Goal: Information Seeking & Learning: Check status

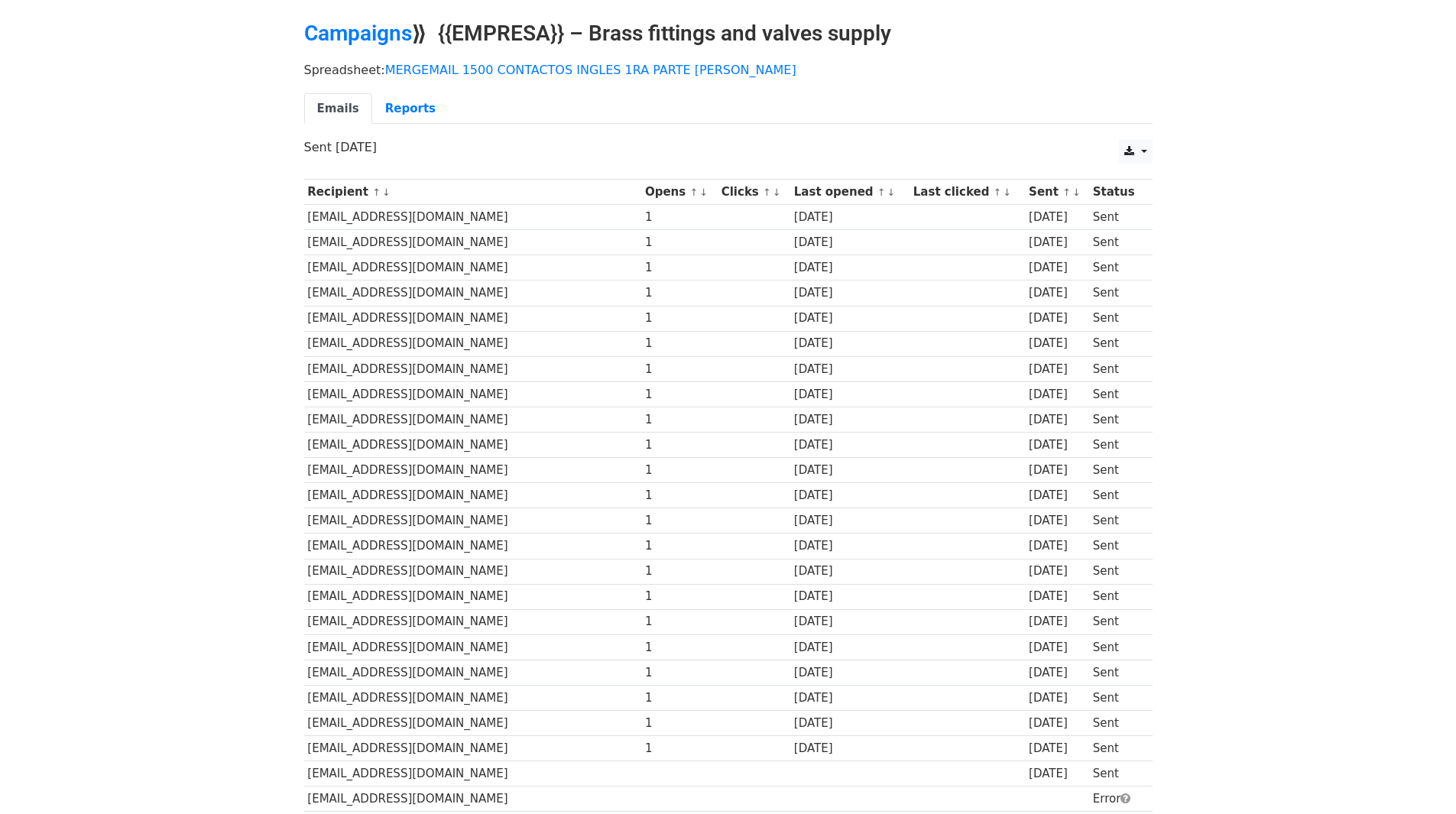
scroll to position [76, 0]
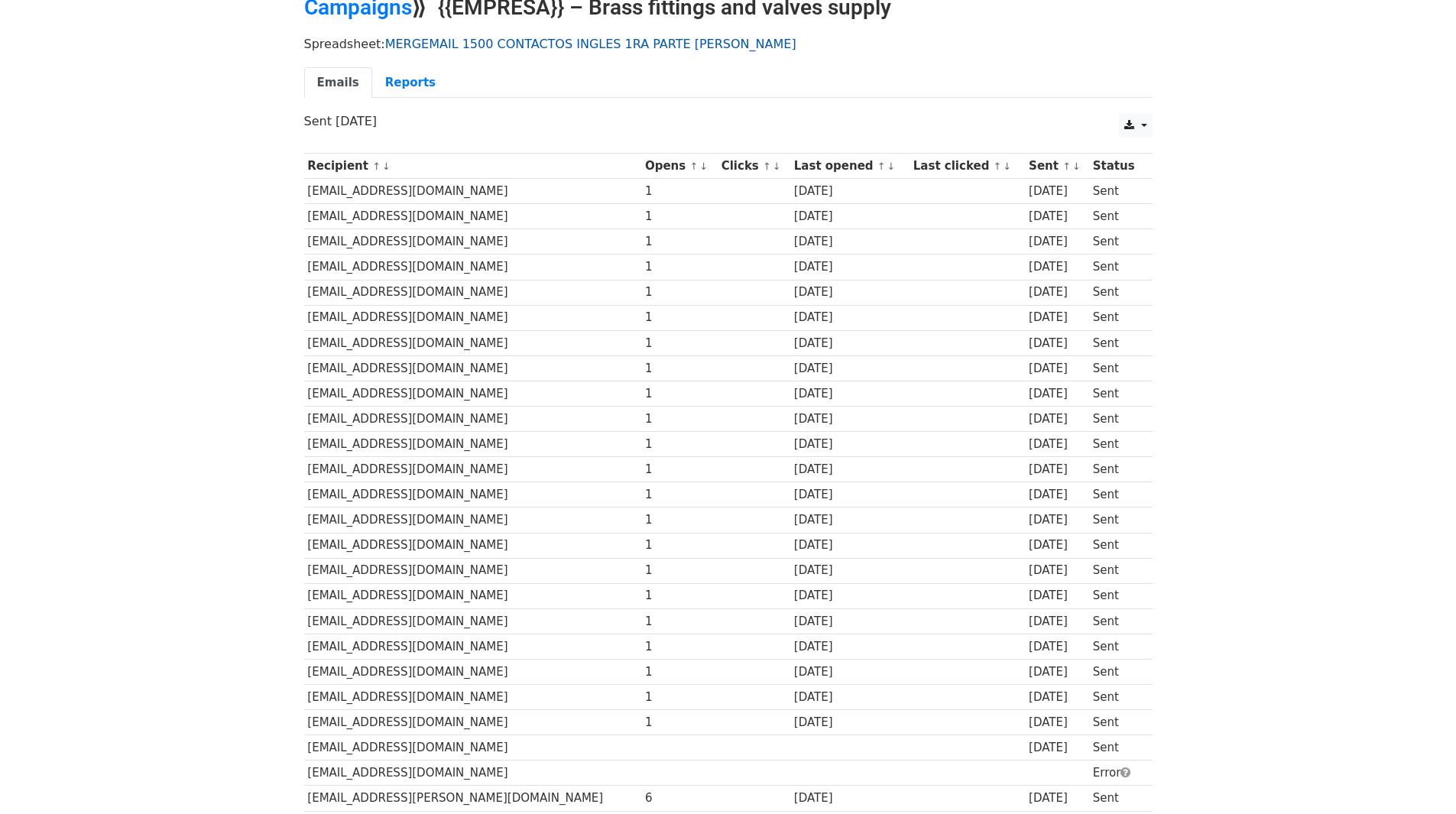
click at [544, 33] on div "Spreadsheet: MERGEMAIL 1500 CONTACTOS INGLES 1RA PARTE JOAN Emails Reports" at bounding box center [728, 71] width 872 height 86
click at [545, 44] on link "MERGEMAIL 1500 CONTACTOS INGLES 1RA PARTE [PERSON_NAME]" at bounding box center [591, 44] width 411 height 14
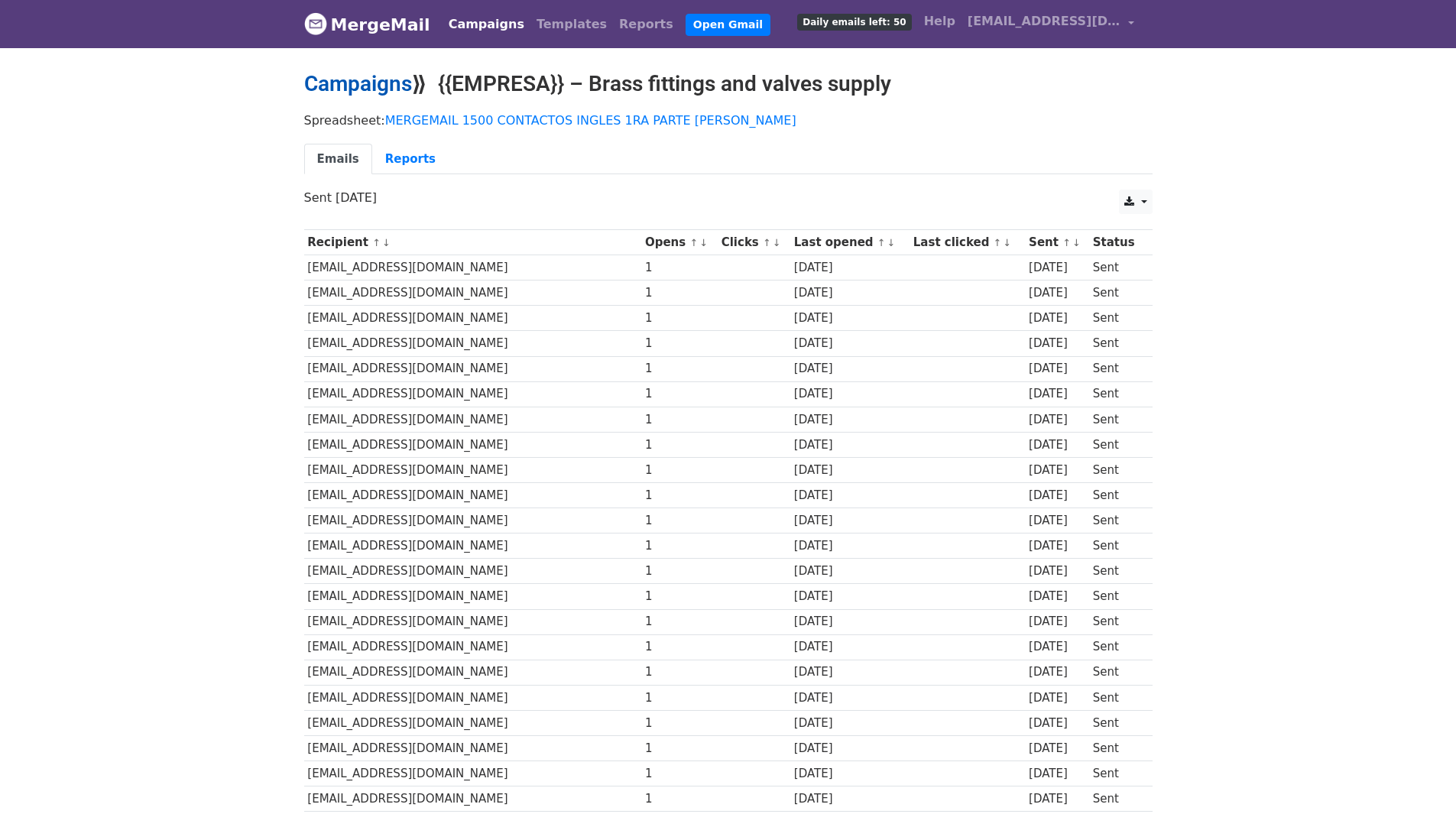
click at [363, 71] on link "Campaigns" at bounding box center [358, 83] width 108 height 26
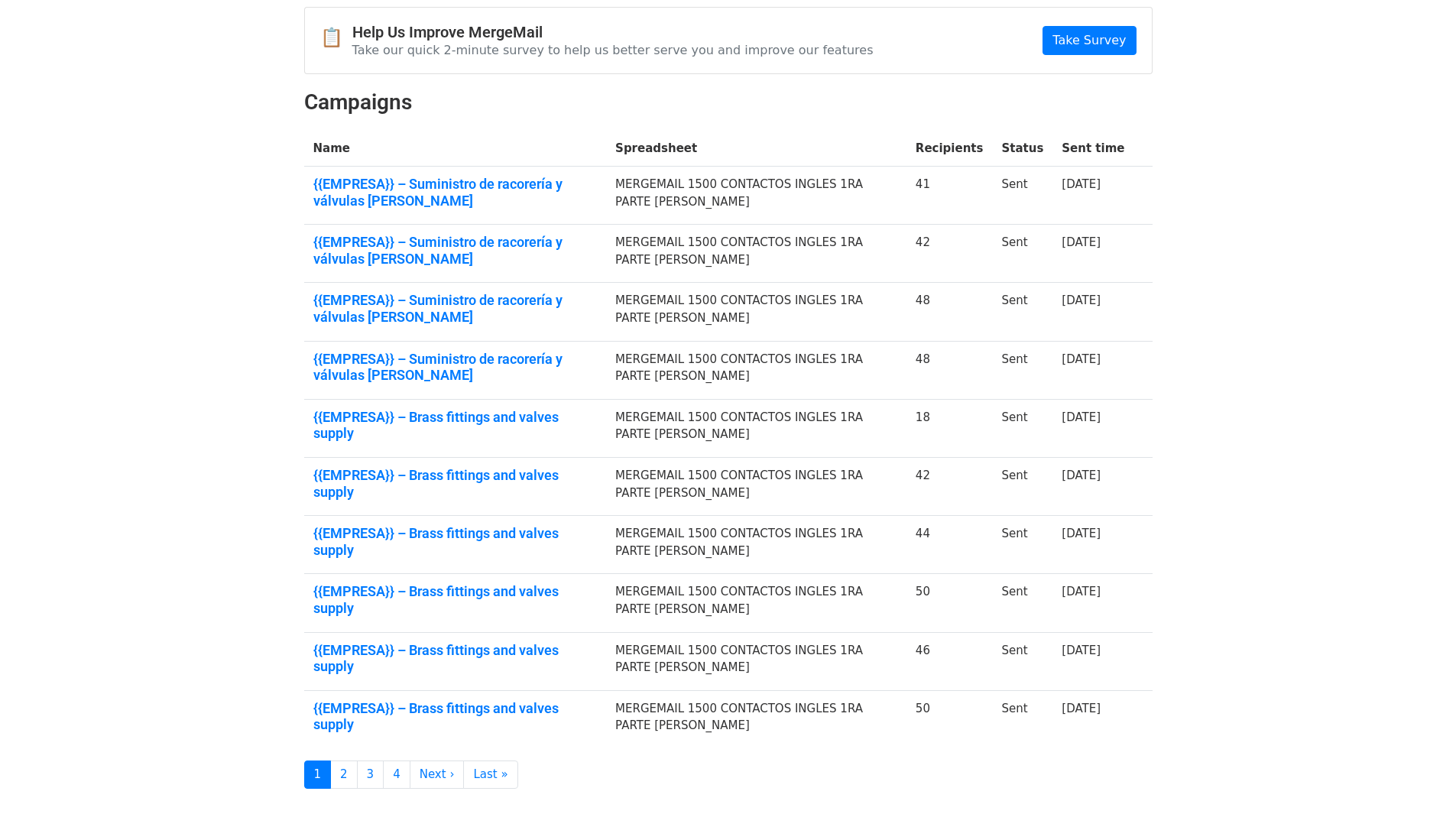
scroll to position [217, 0]
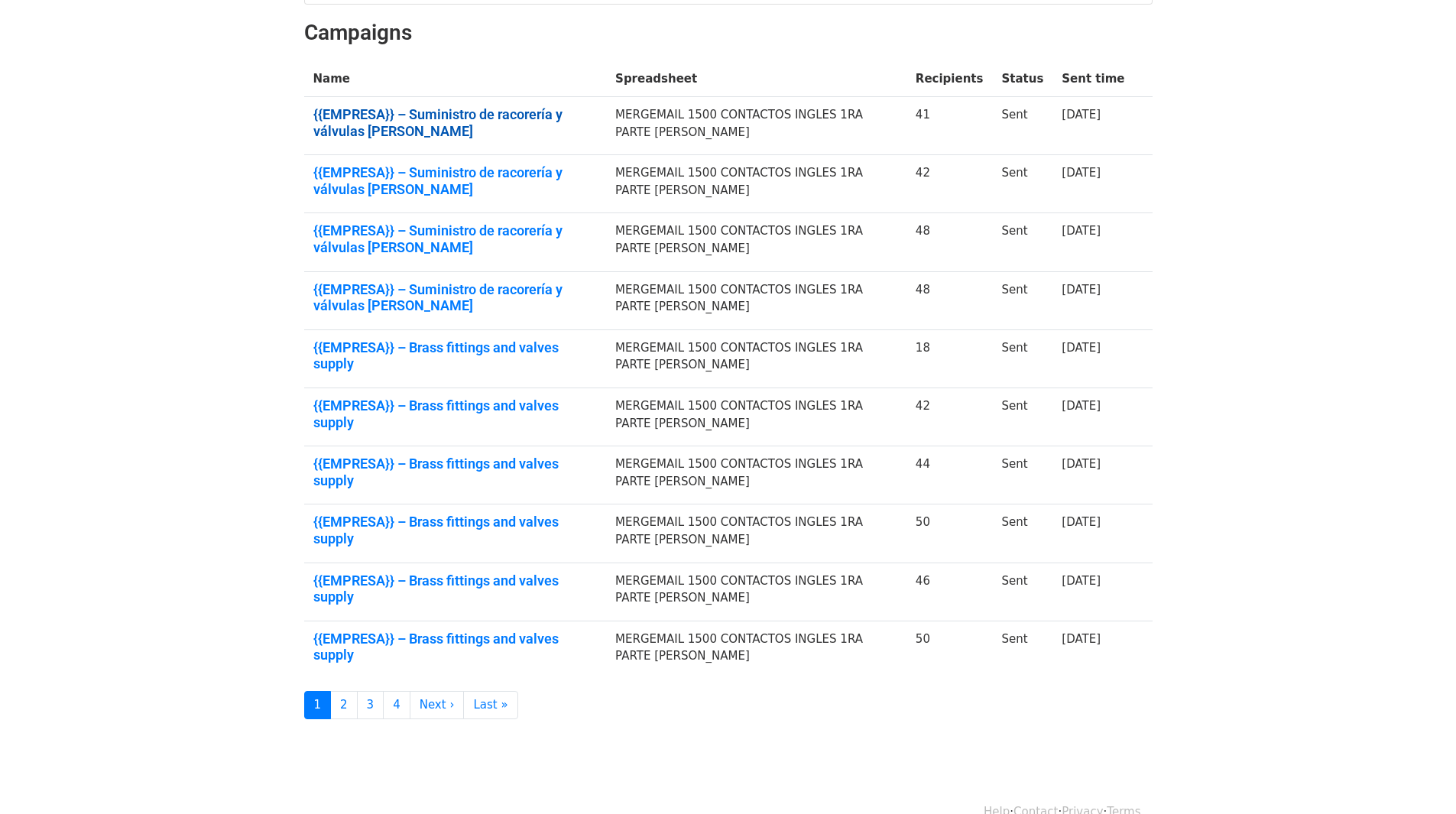
click at [522, 114] on link "{{EMPRESA}} – Suministro de racorería y válvulas de latón" at bounding box center [456, 122] width 285 height 33
click at [579, 175] on link "{{EMPRESA}} – Suministro de racorería y válvulas de latón" at bounding box center [456, 180] width 285 height 33
click at [441, 223] on link "{{EMPRESA}} – Suministro de racorería y válvulas de latón" at bounding box center [456, 239] width 285 height 33
click at [426, 282] on link "{{EMPRESA}} – Suministro de racorería y válvulas de latón" at bounding box center [456, 297] width 285 height 33
click at [485, 351] on link "{{EMPRESA}} – Brass fittings and valves supply" at bounding box center [456, 355] width 285 height 33
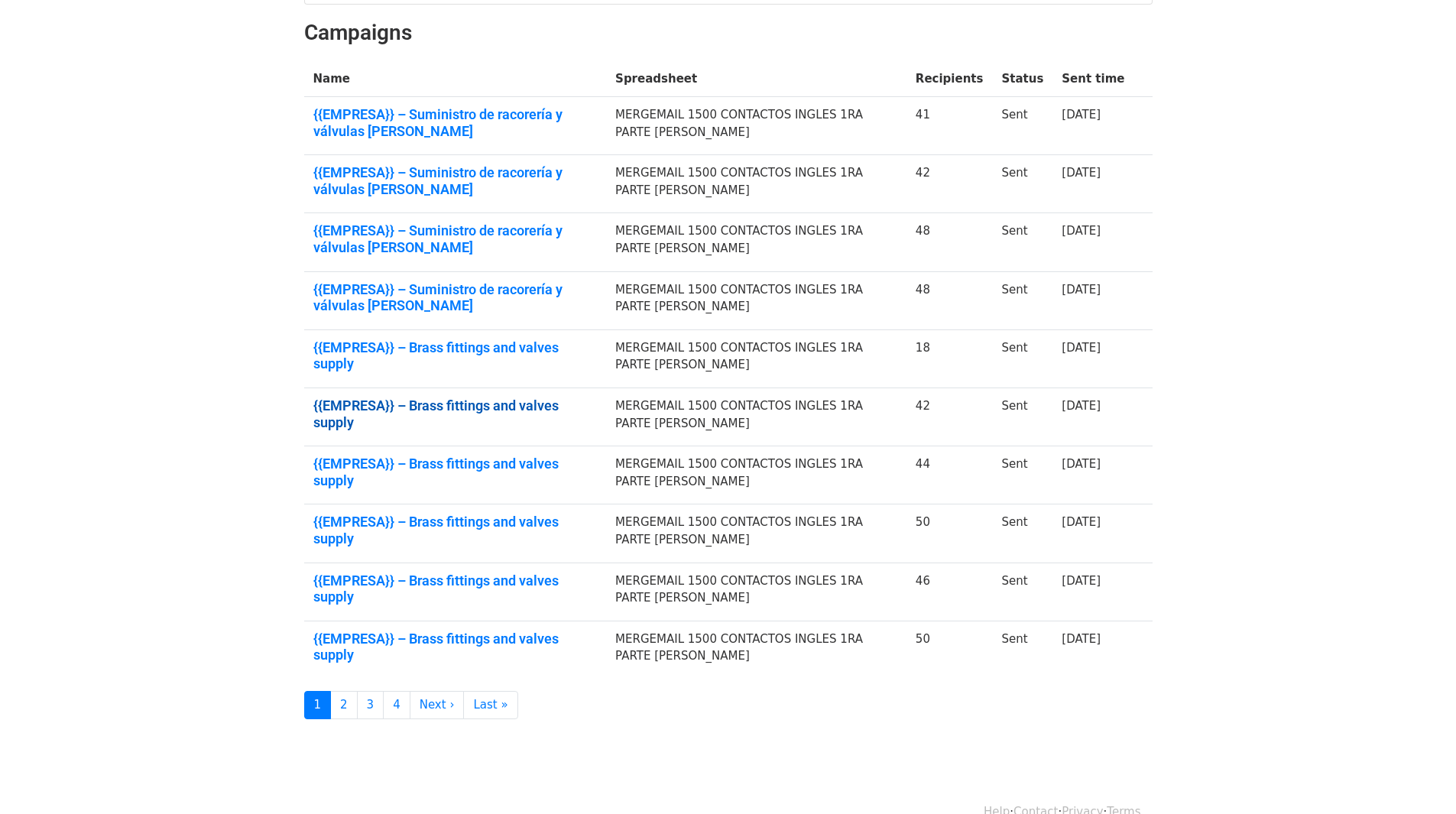
click at [539, 400] on link "{{EMPRESA}} – Brass fittings and valves supply" at bounding box center [456, 414] width 285 height 33
click at [504, 458] on link "{{EMPRESA}} – Brass fittings and valves supply" at bounding box center [456, 471] width 285 height 33
click at [517, 514] on link "{{EMPRESA}} – Brass fittings and valves supply" at bounding box center [456, 529] width 285 height 33
drag, startPoint x: 506, startPoint y: 515, endPoint x: 515, endPoint y: 532, distance: 19.2
click at [506, 515] on link "{{EMPRESA}} – Brass fittings and valves supply" at bounding box center [456, 529] width 285 height 33
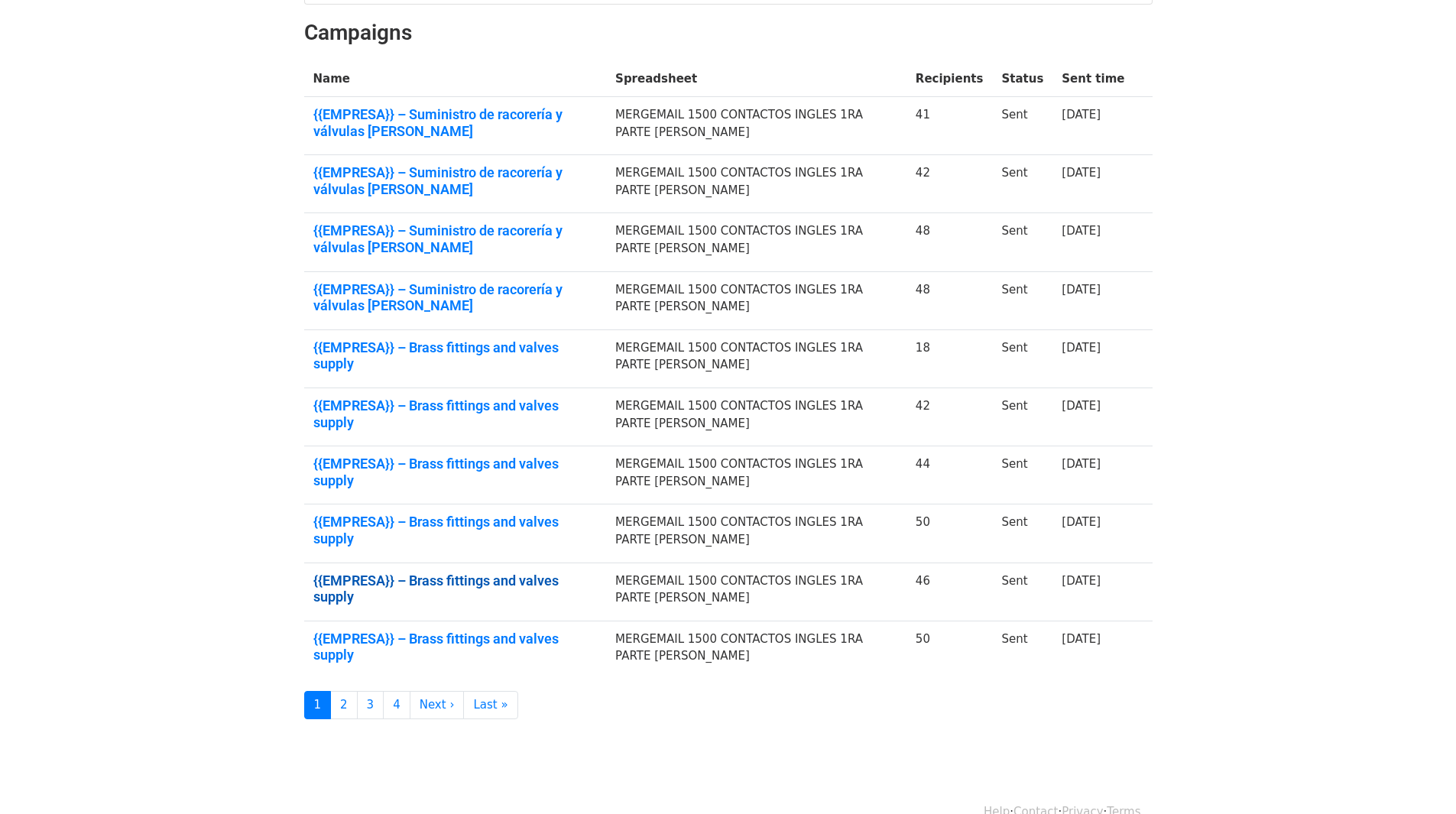
drag, startPoint x: 555, startPoint y: 560, endPoint x: 556, endPoint y: 567, distance: 7.1
click at [556, 573] on link "{{EMPRESA}} – Brass fittings and valves supply" at bounding box center [456, 589] width 285 height 33
click at [534, 630] on link "{{EMPRESA}} – Brass fittings and valves supply" at bounding box center [456, 646] width 285 height 33
click at [344, 691] on link "2" at bounding box center [344, 705] width 27 height 28
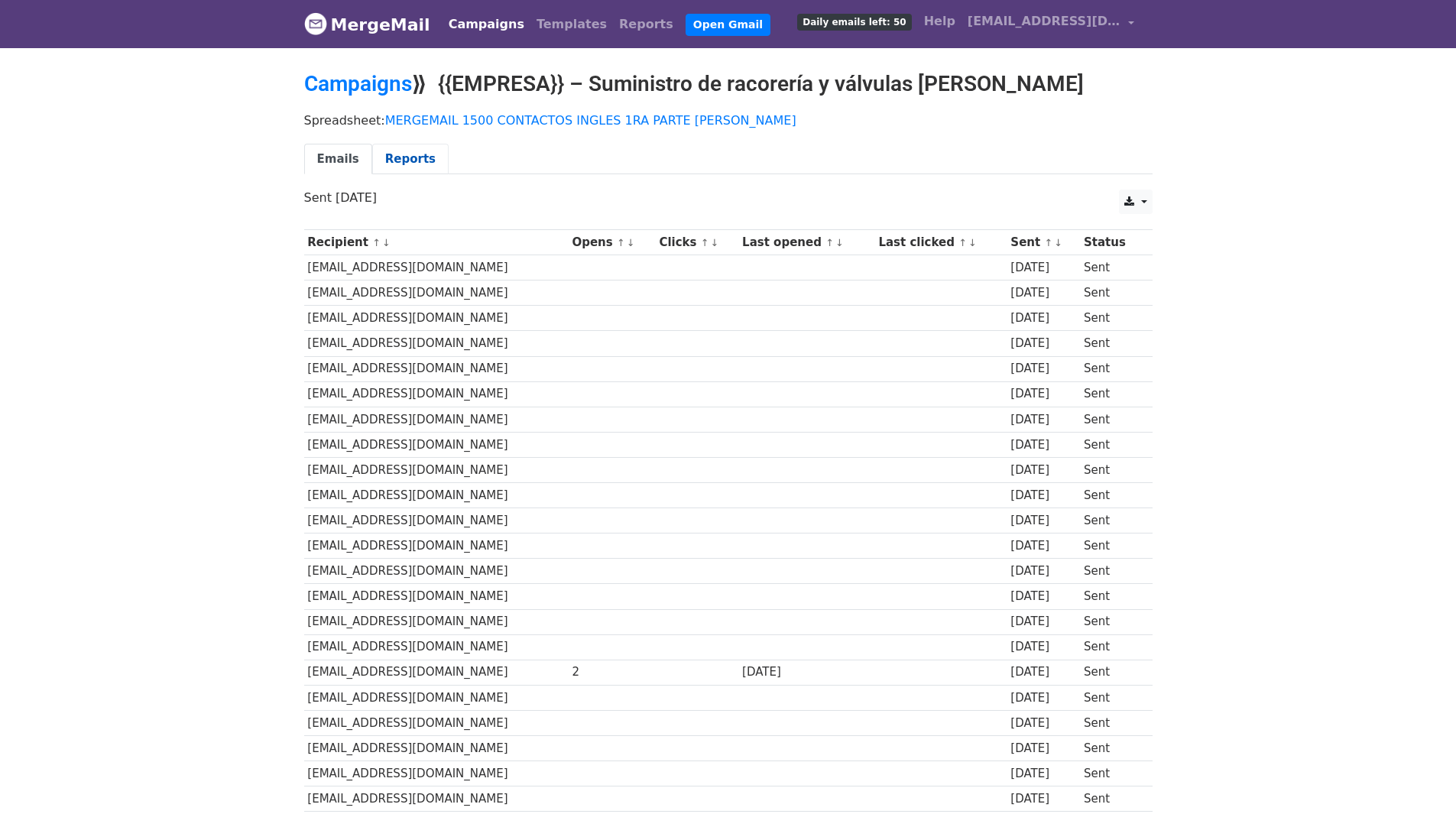
click at [392, 150] on link "Reports" at bounding box center [410, 159] width 76 height 31
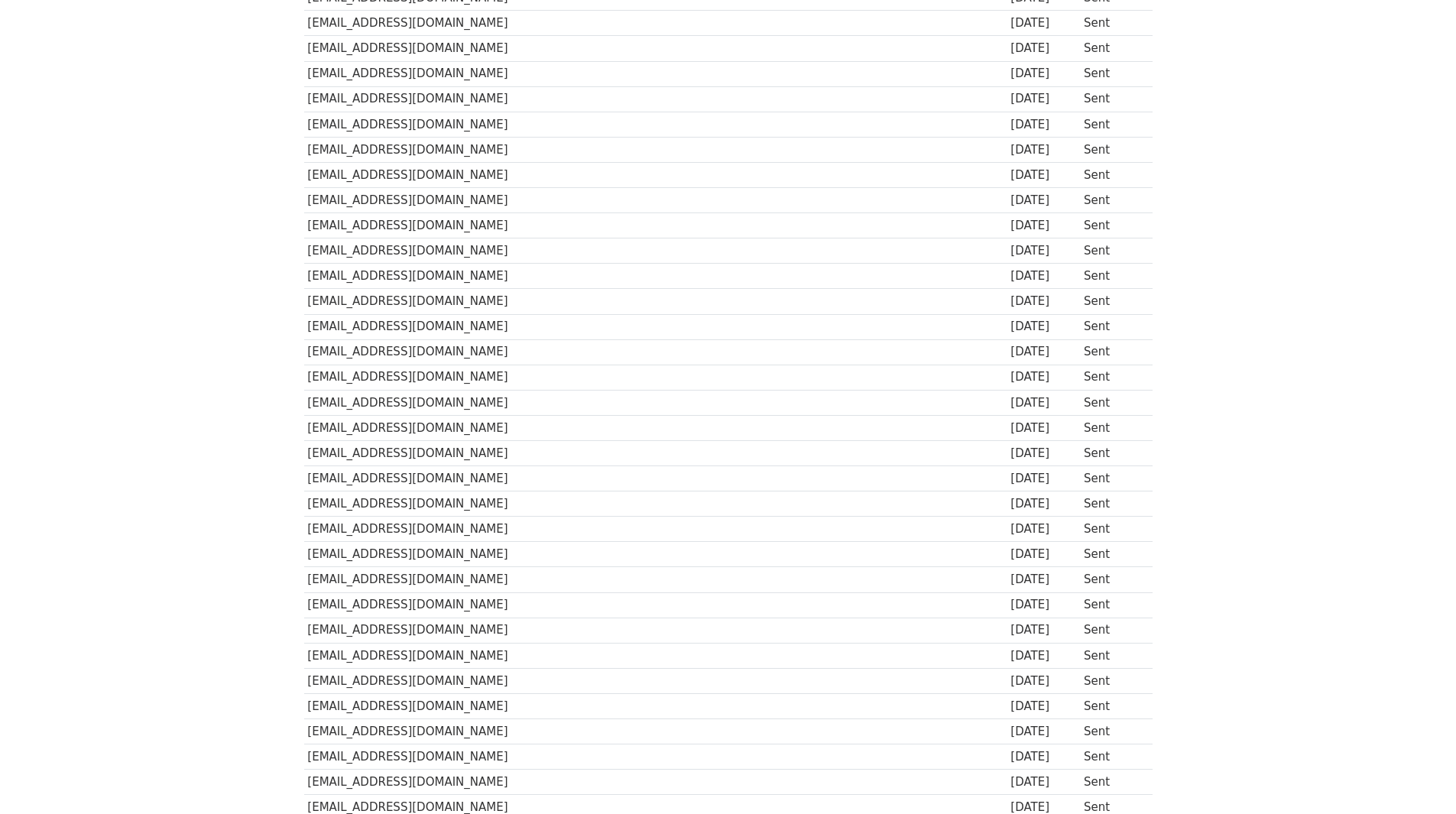
scroll to position [179, 0]
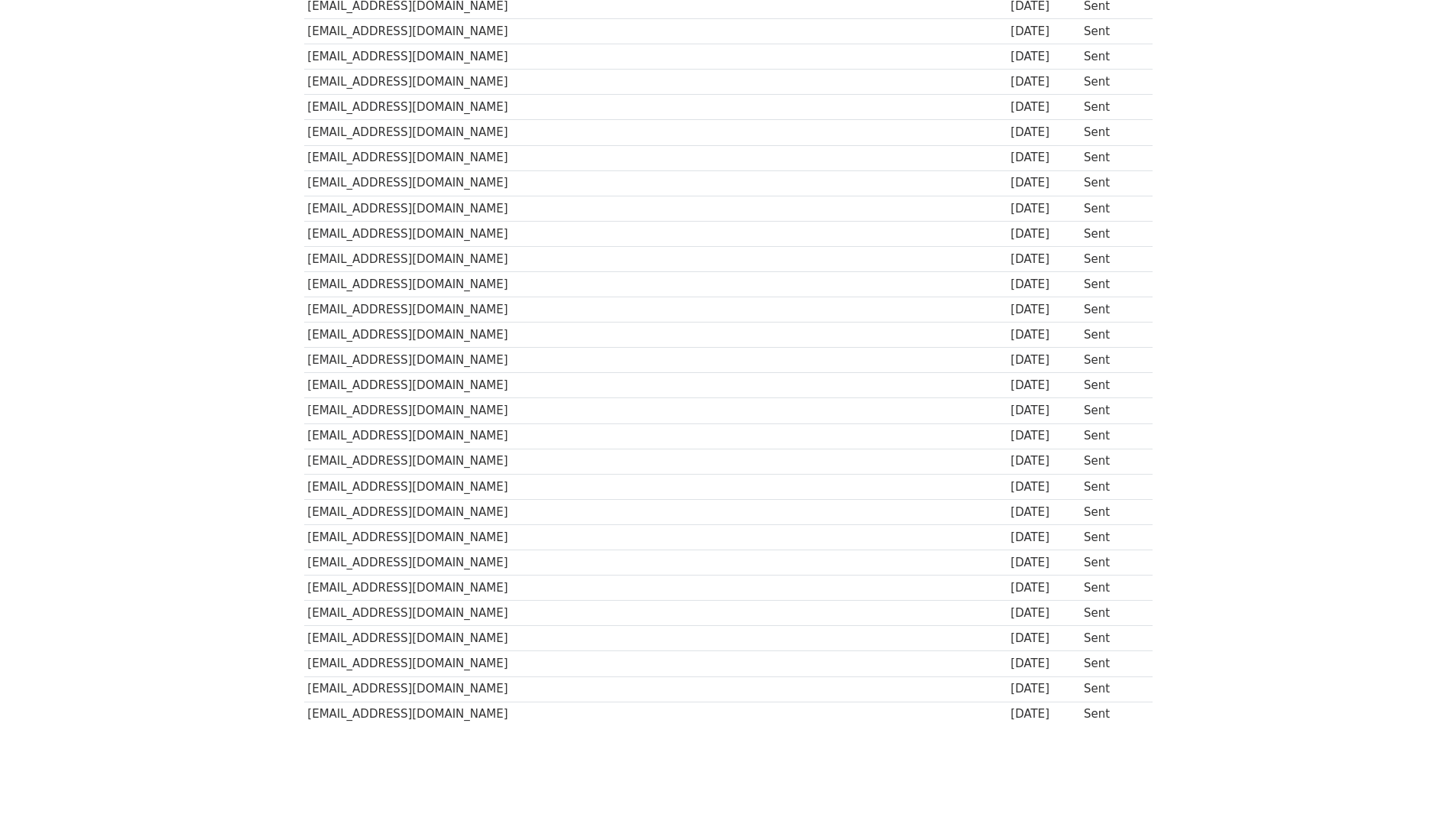
scroll to position [765, 0]
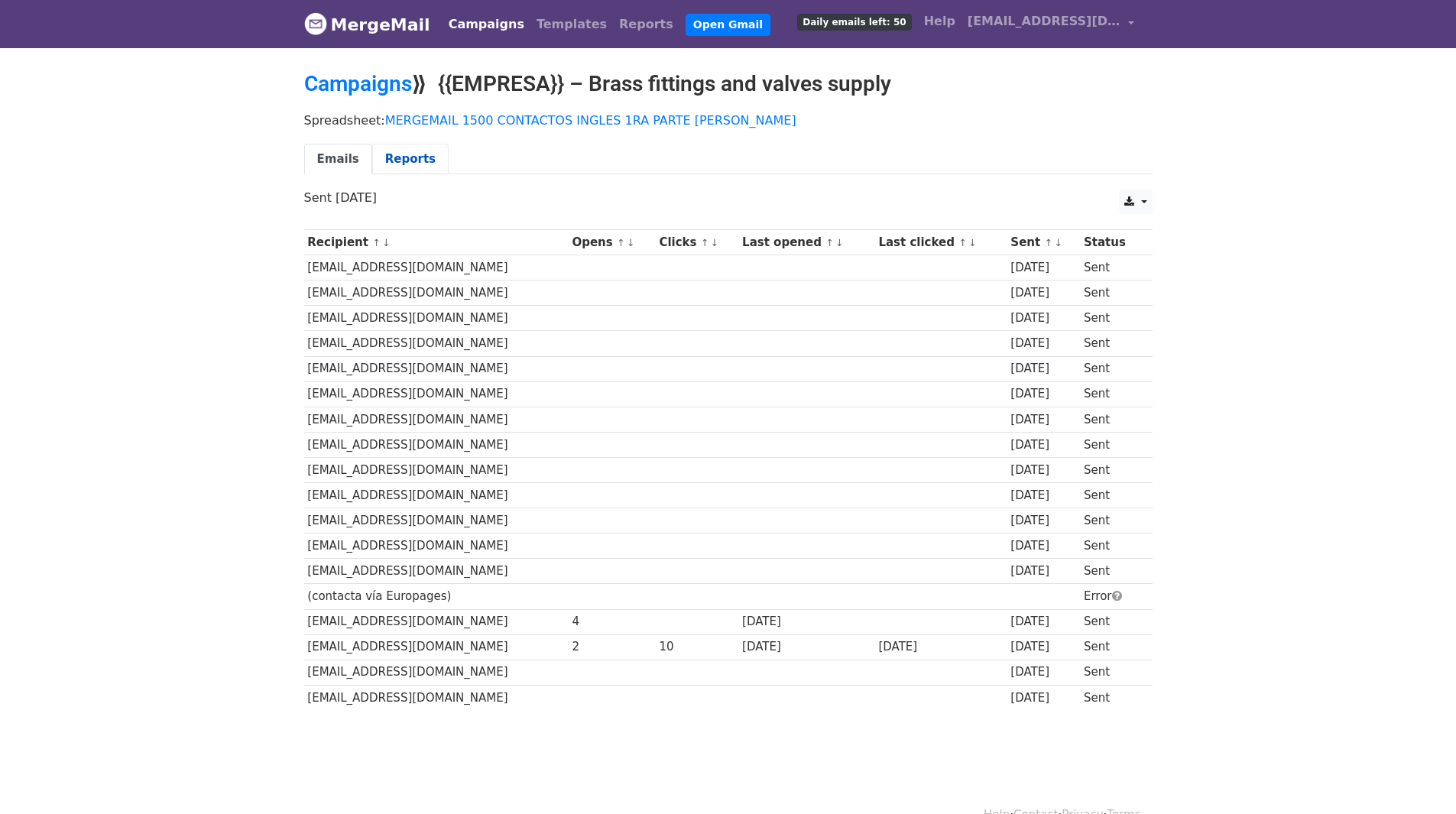
click at [397, 164] on link "Reports" at bounding box center [410, 159] width 76 height 31
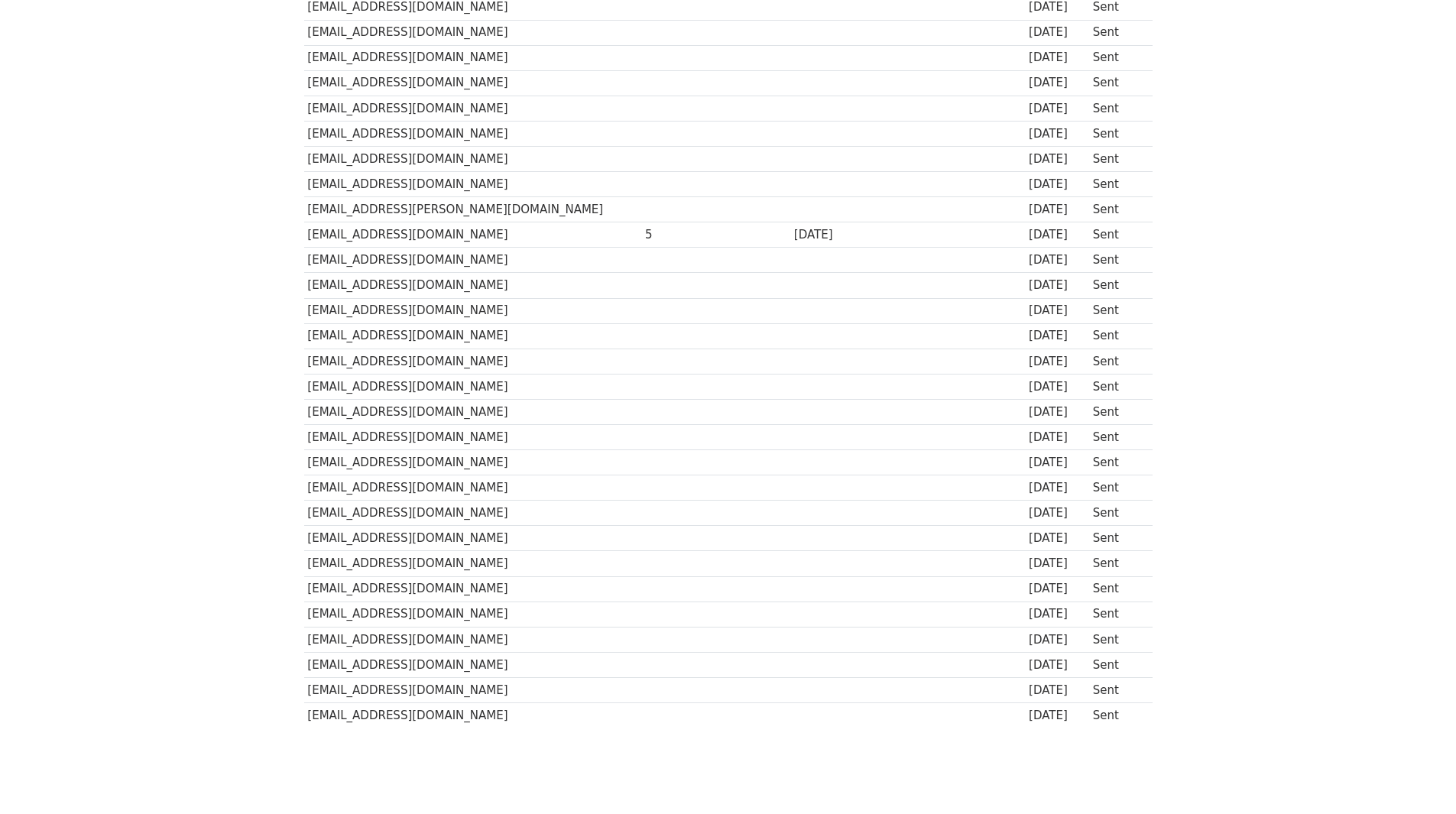
scroll to position [639, 0]
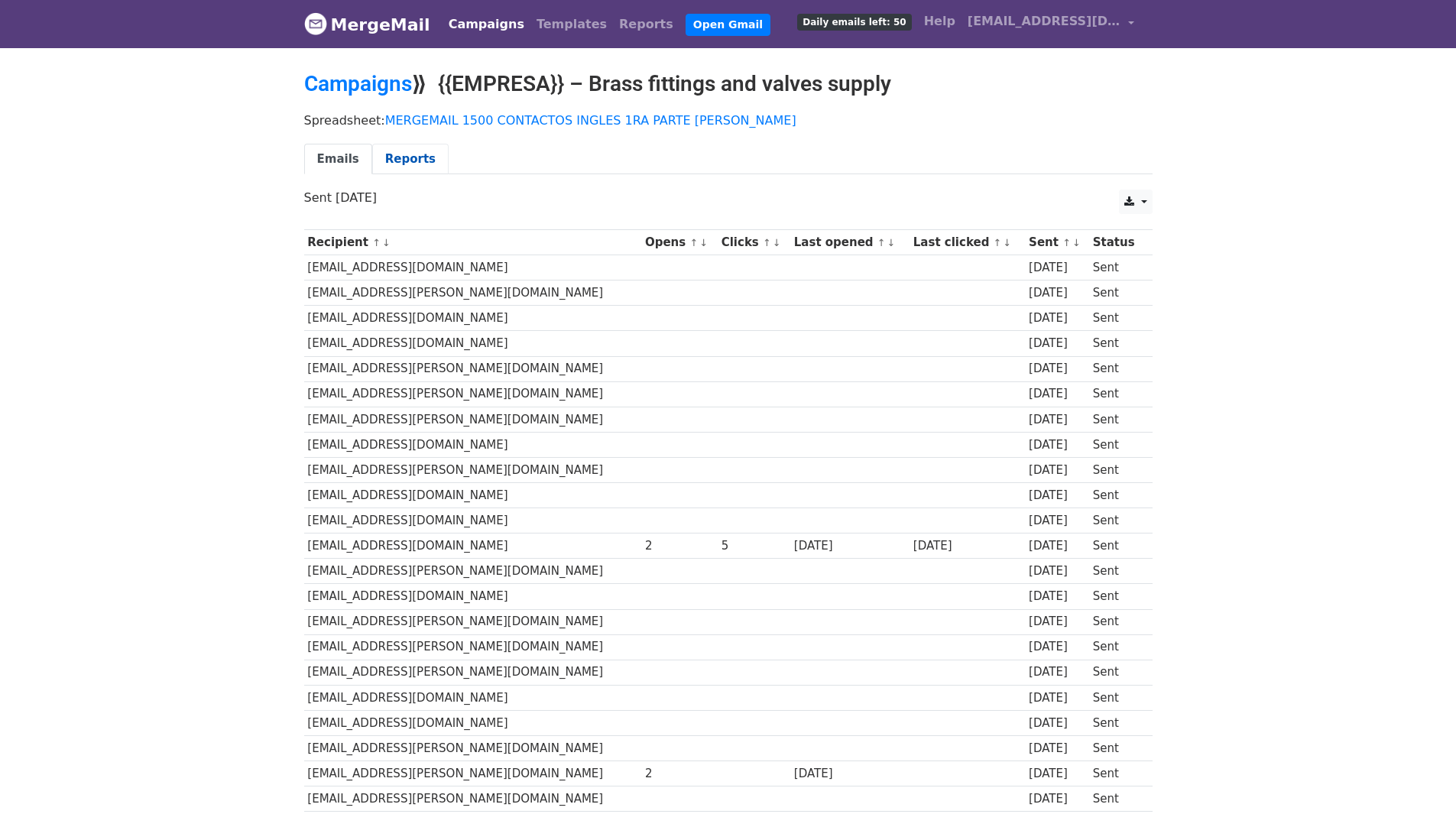
drag, startPoint x: 406, startPoint y: 157, endPoint x: 408, endPoint y: 169, distance: 12.2
click at [407, 158] on link "Reports" at bounding box center [410, 159] width 76 height 31
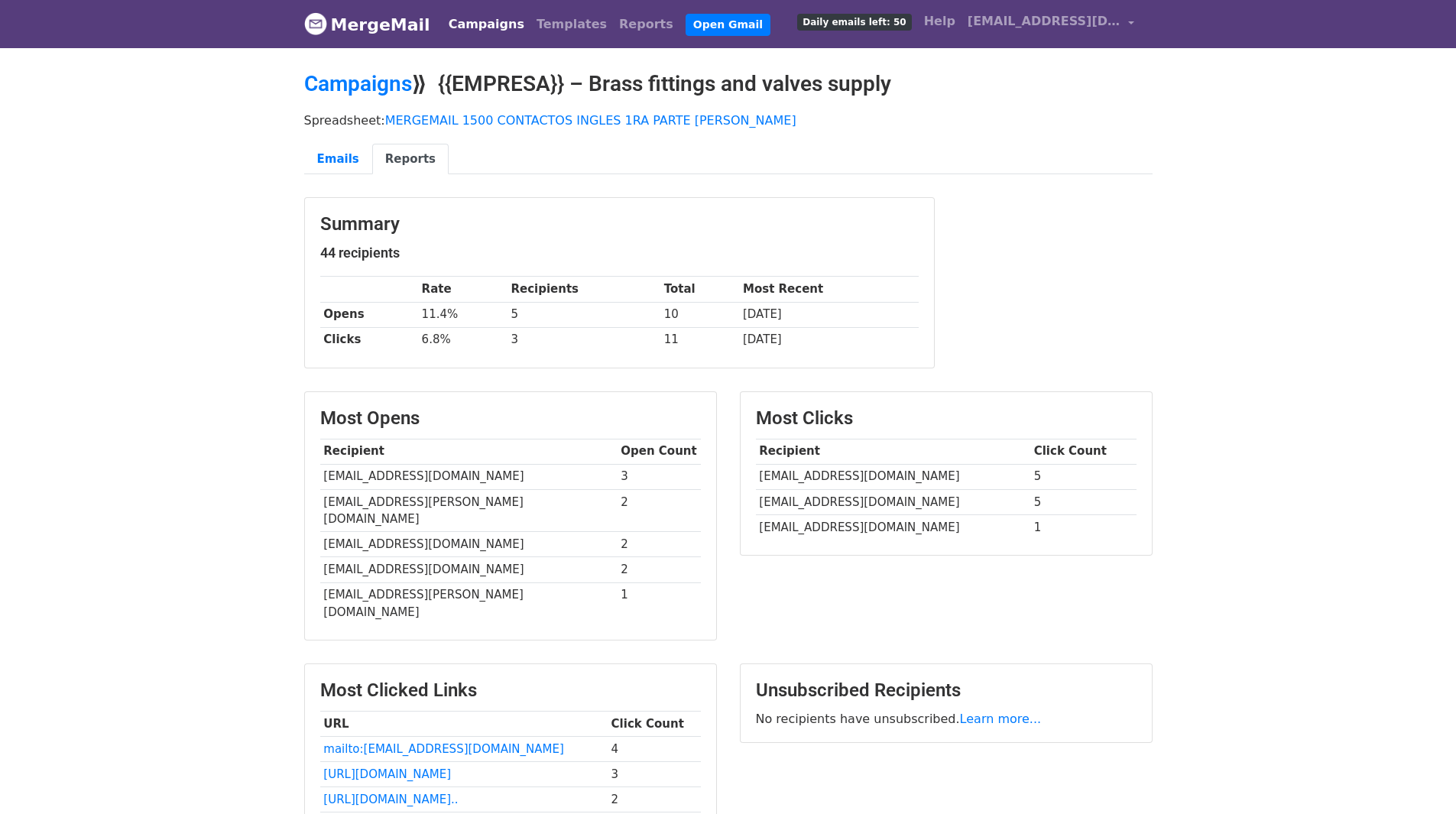
scroll to position [144, 0]
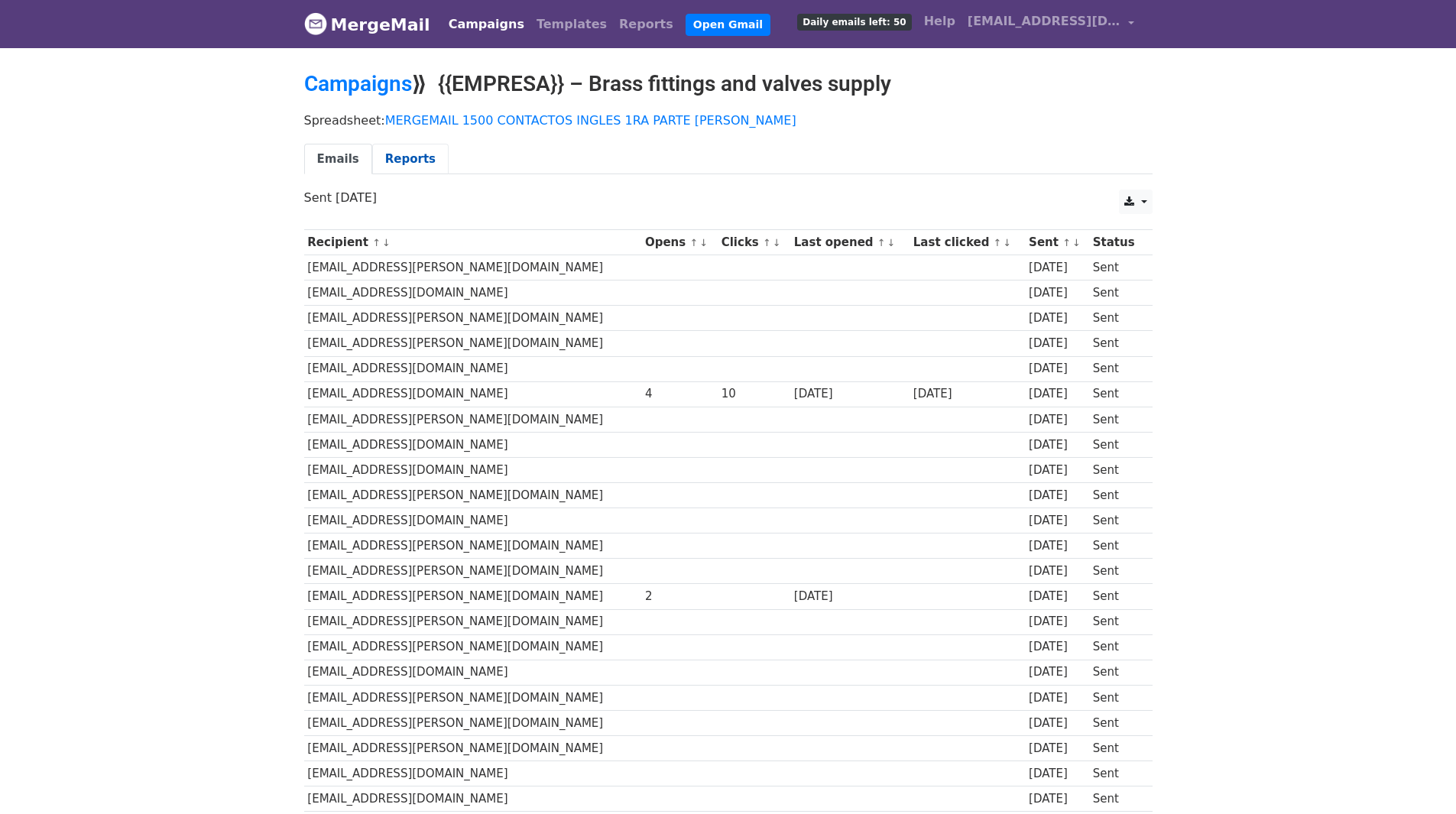
click at [418, 160] on link "Reports" at bounding box center [410, 159] width 76 height 31
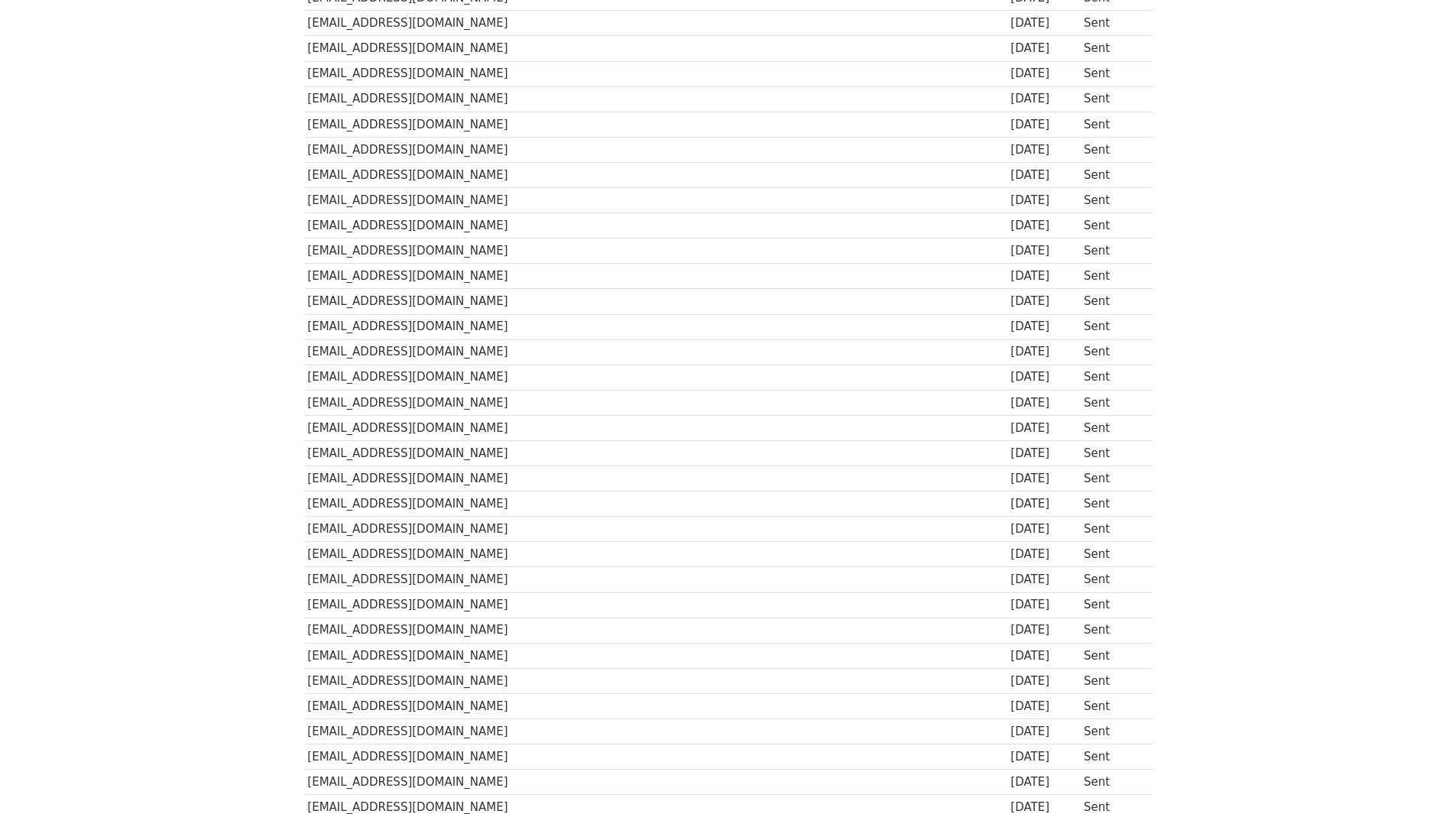
scroll to position [229, 0]
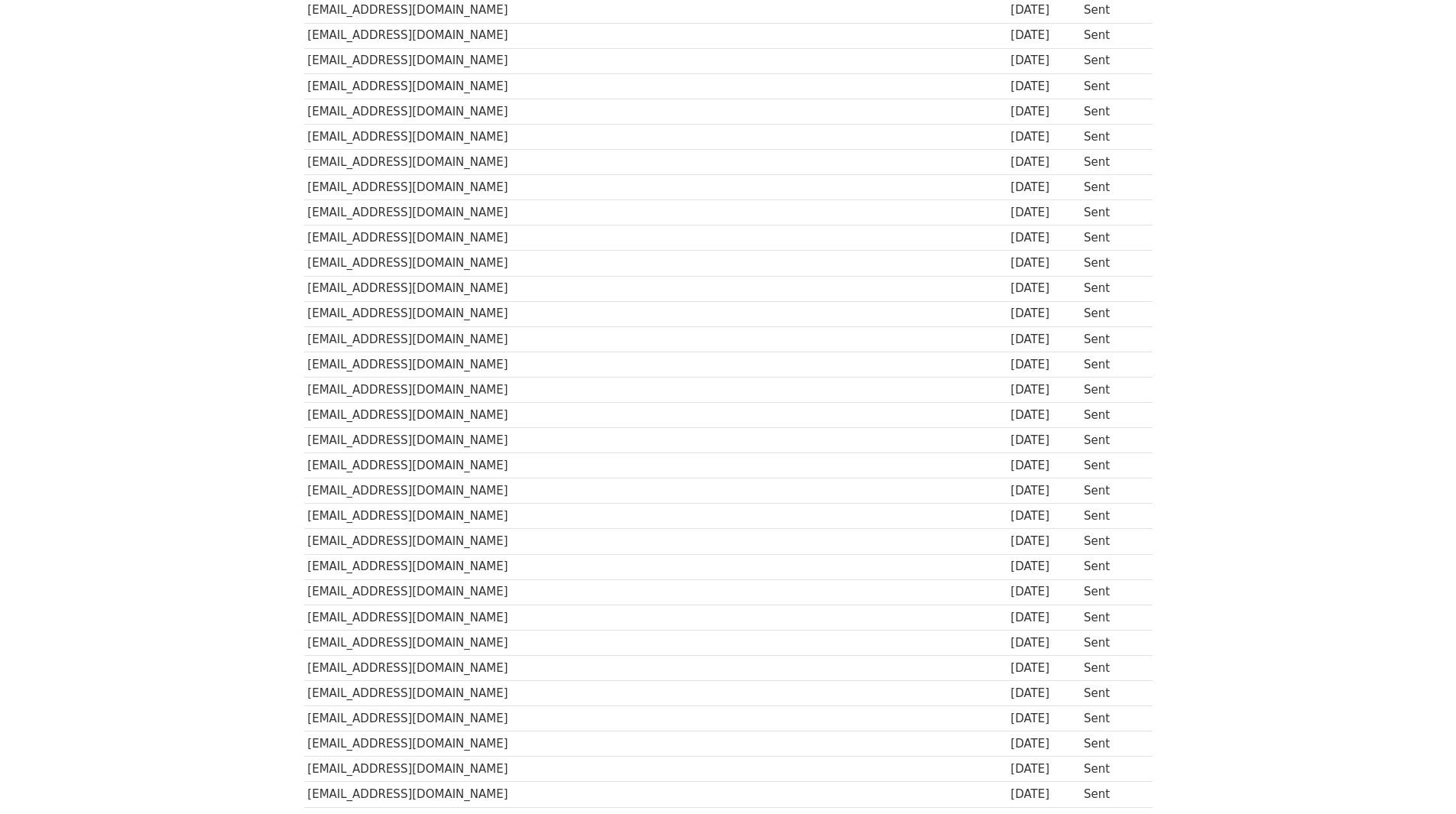
scroll to position [841, 0]
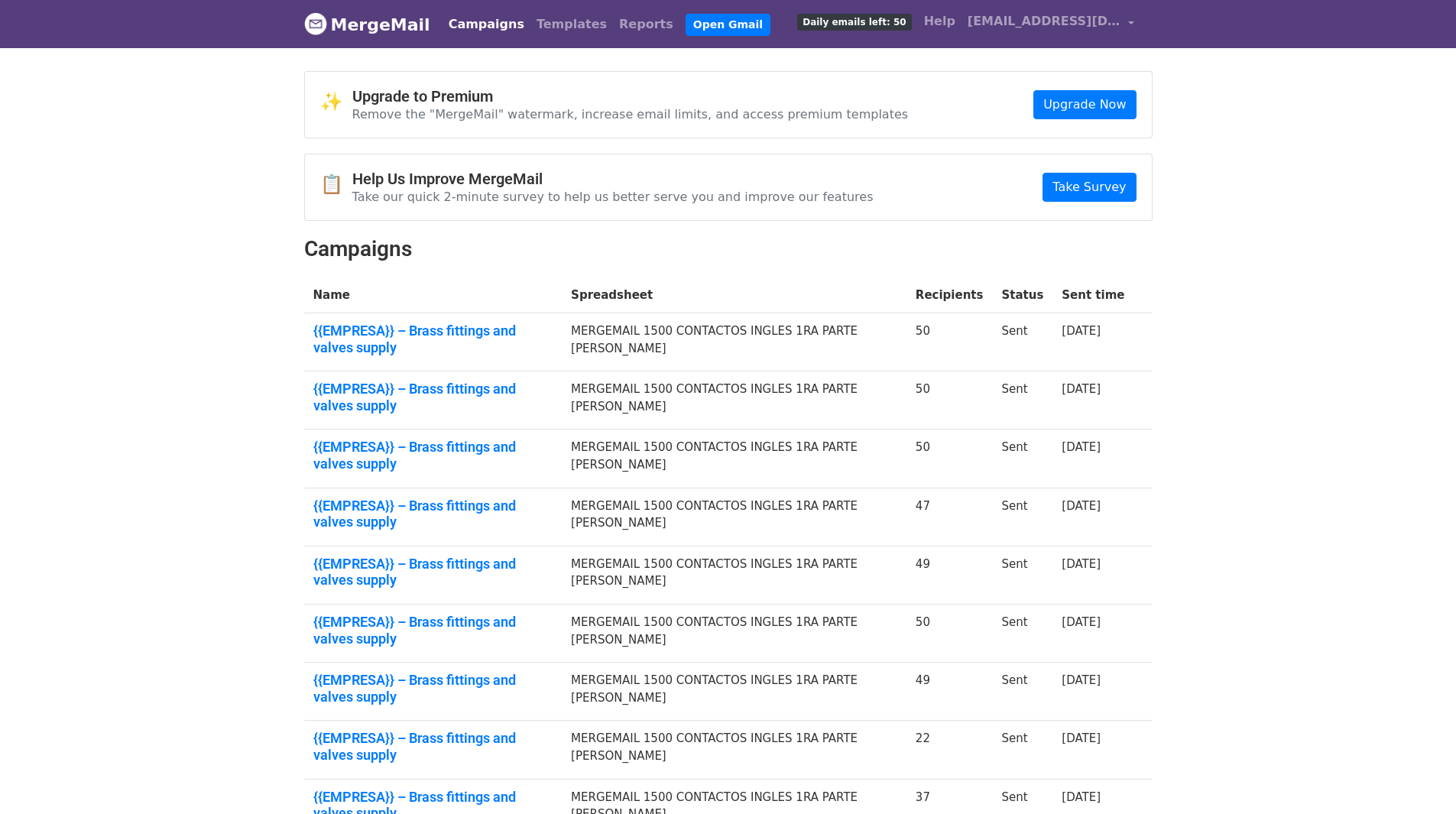
click at [500, 488] on td "{{EMPRESA}} – Brass fittings and valves supply" at bounding box center [433, 517] width 258 height 58
click at [506, 498] on link "{{EMPRESA}} – Brass fittings and valves supply" at bounding box center [434, 514] width 240 height 33
click at [522, 430] on td "{{EMPRESA}} – Brass fittings and valves supply" at bounding box center [433, 459] width 258 height 58
click at [522, 438] on link "{{EMPRESA}} – Brass fittings and valves supply" at bounding box center [434, 454] width 240 height 33
click at [553, 498] on link "{{EMPRESA}} – Brass fittings and valves supply" at bounding box center [434, 514] width 240 height 33
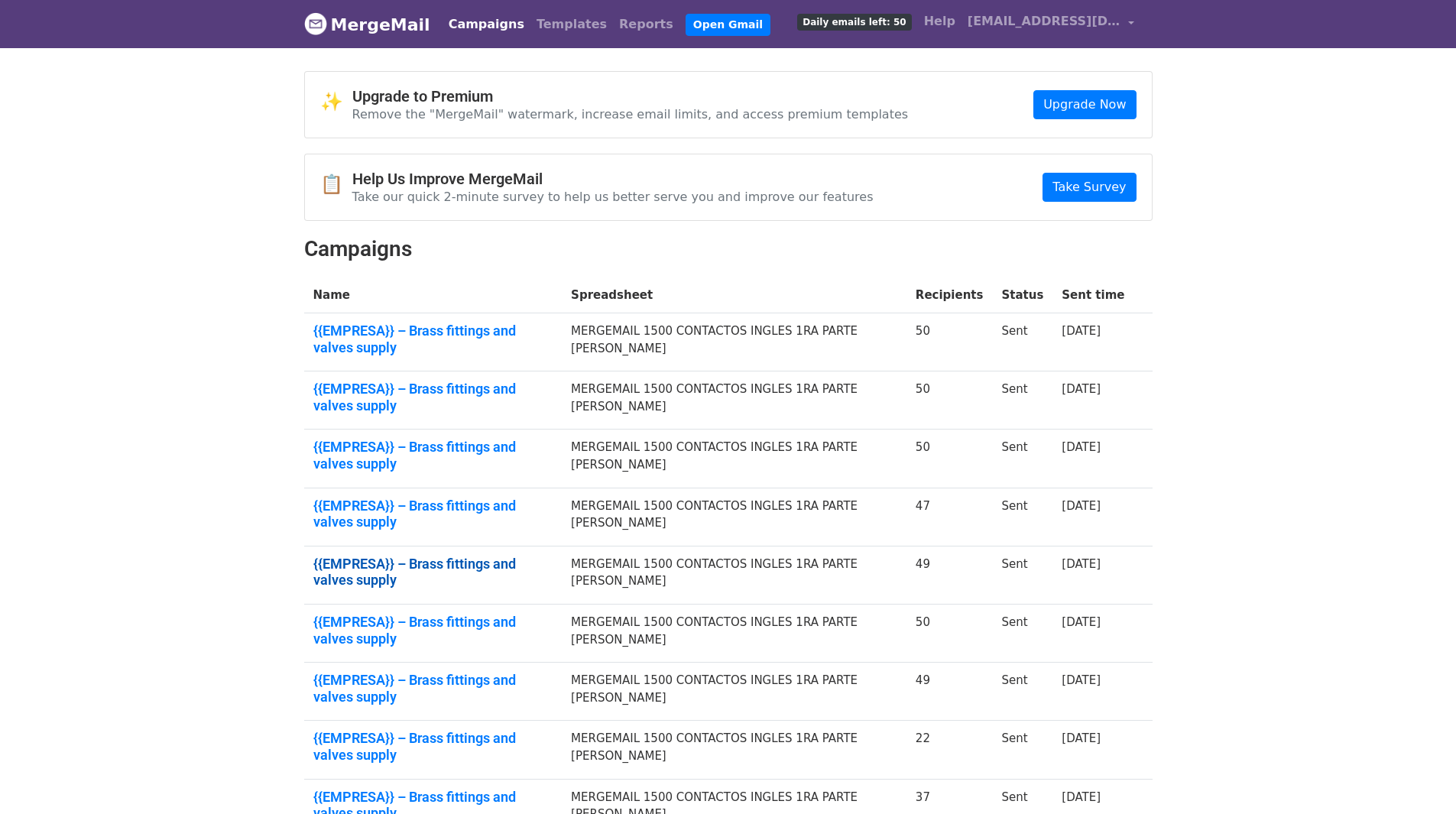
click at [526, 556] on link "{{EMPRESA}} – Brass fittings and valves supply" at bounding box center [434, 572] width 240 height 33
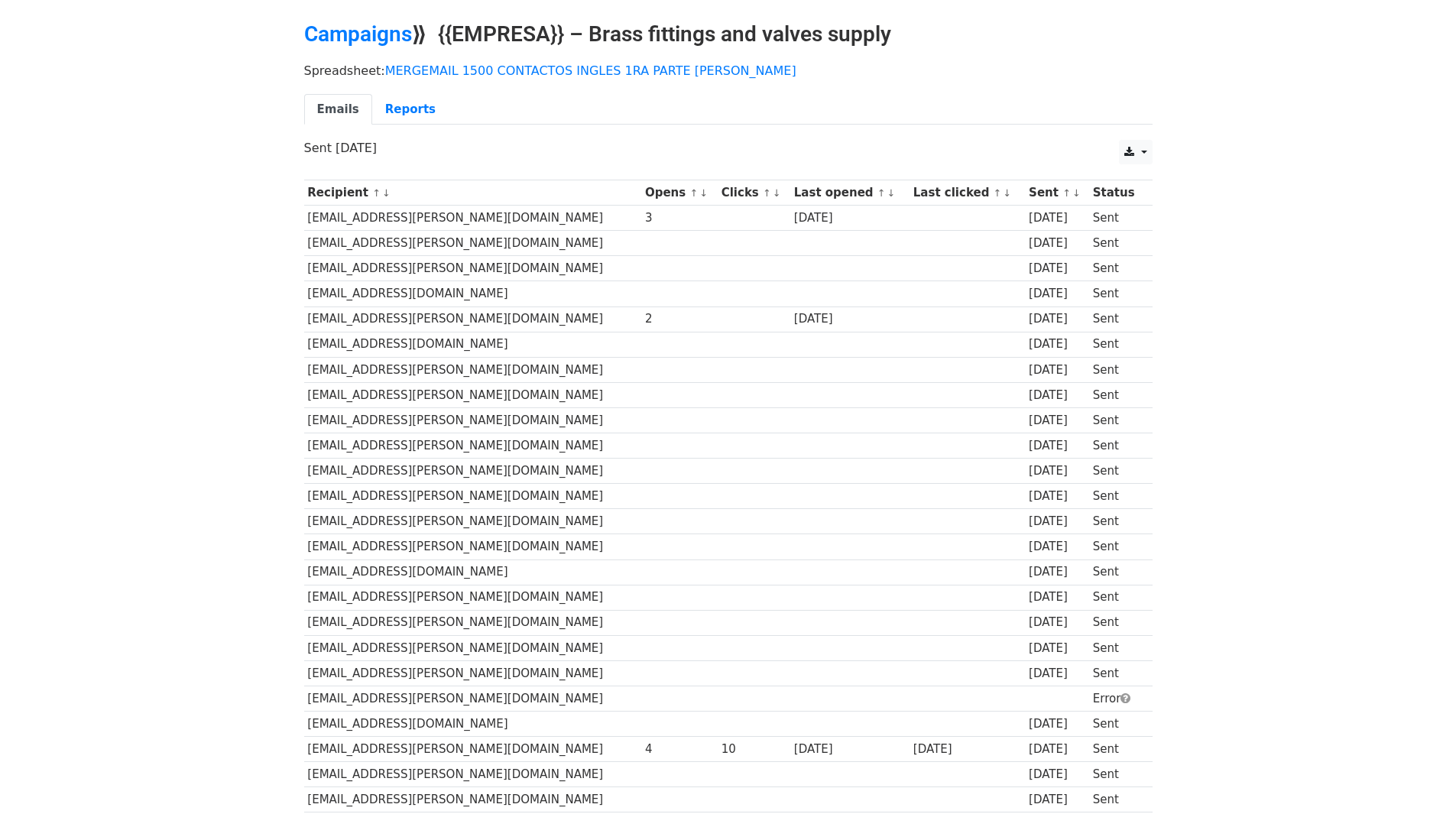
scroll to position [76, 0]
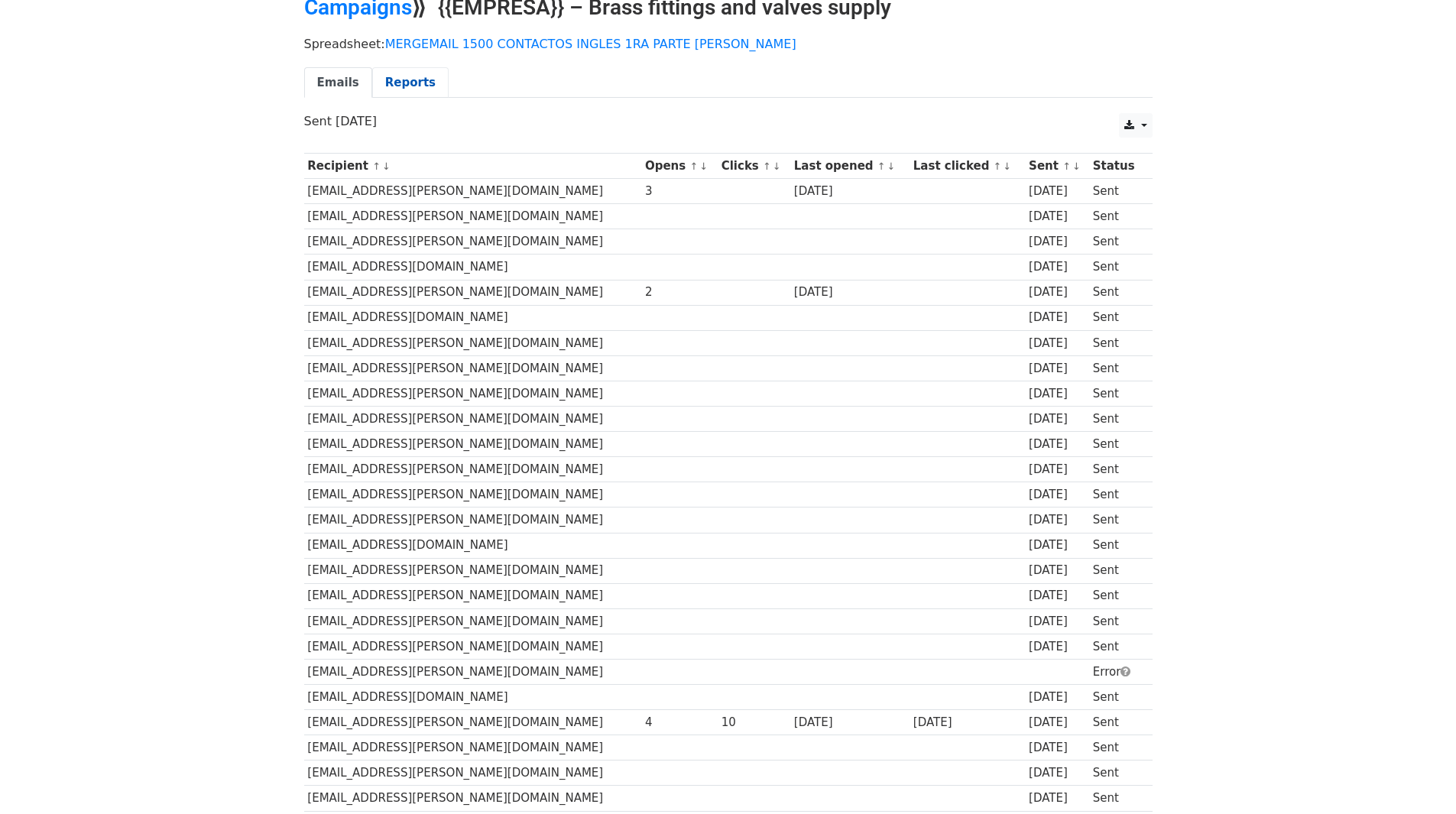
click at [409, 87] on link "Reports" at bounding box center [410, 82] width 76 height 31
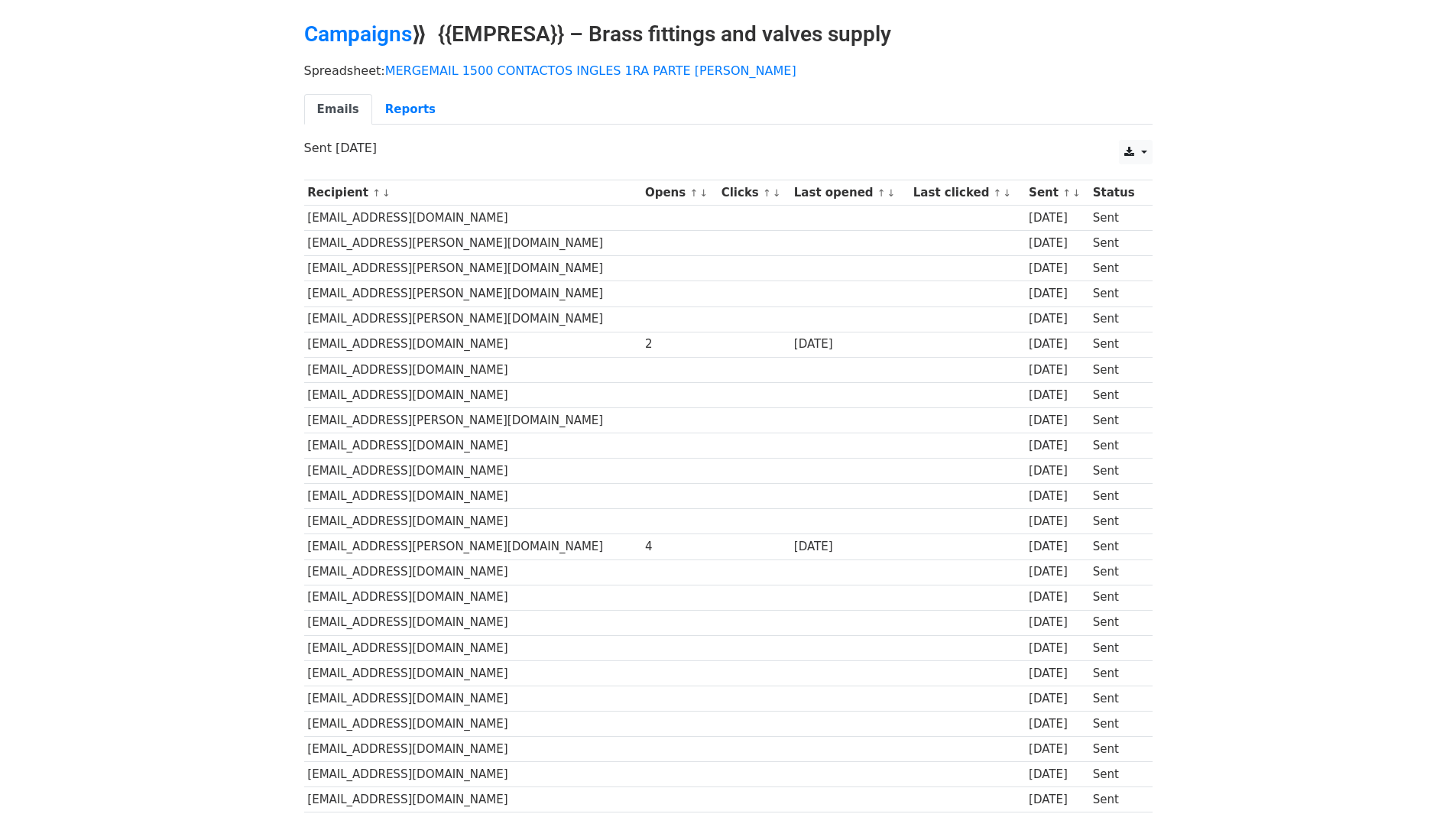
scroll to position [76, 0]
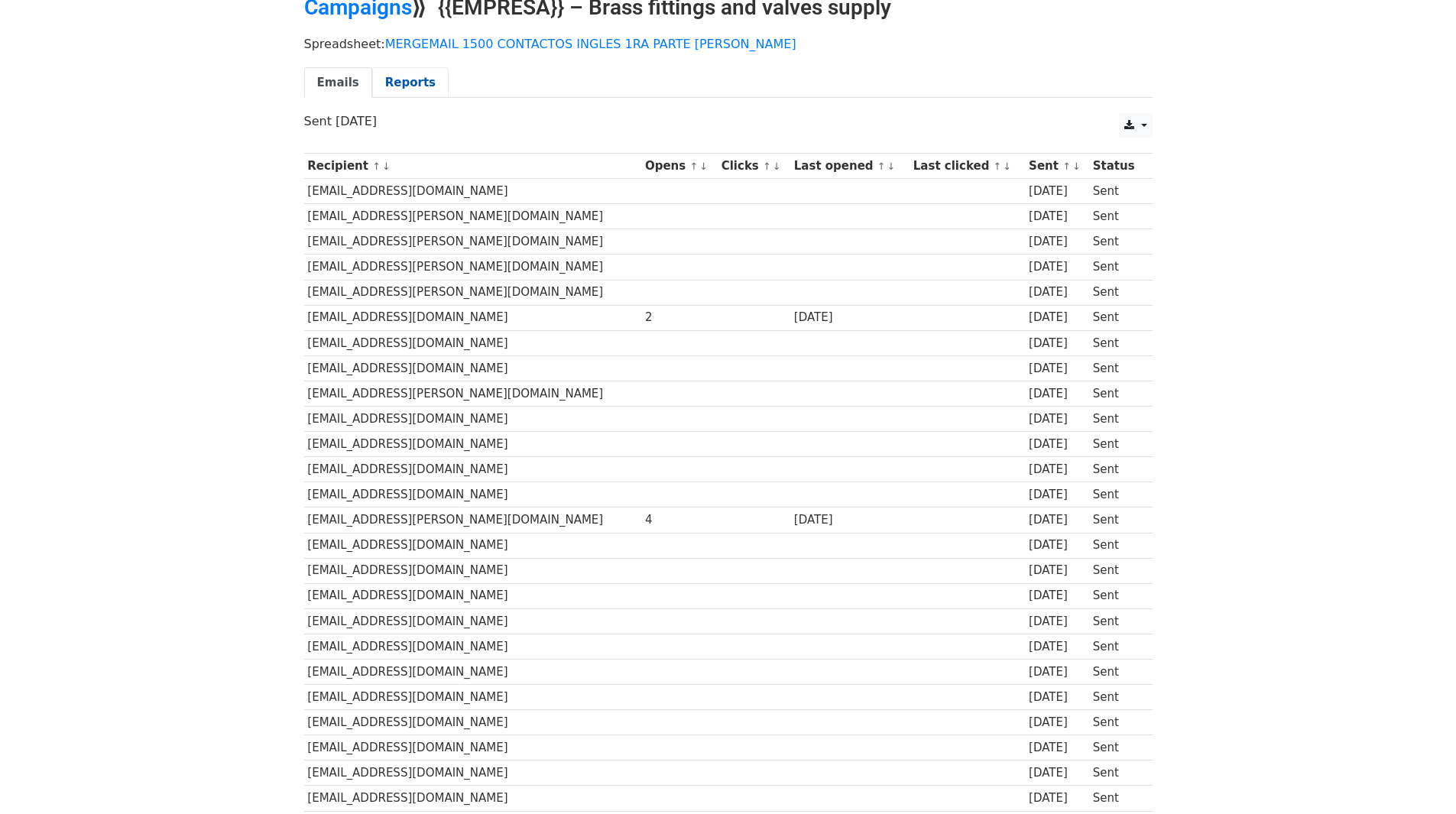
click at [397, 76] on link "Reports" at bounding box center [410, 82] width 76 height 31
